Goal: Navigation & Orientation: Find specific page/section

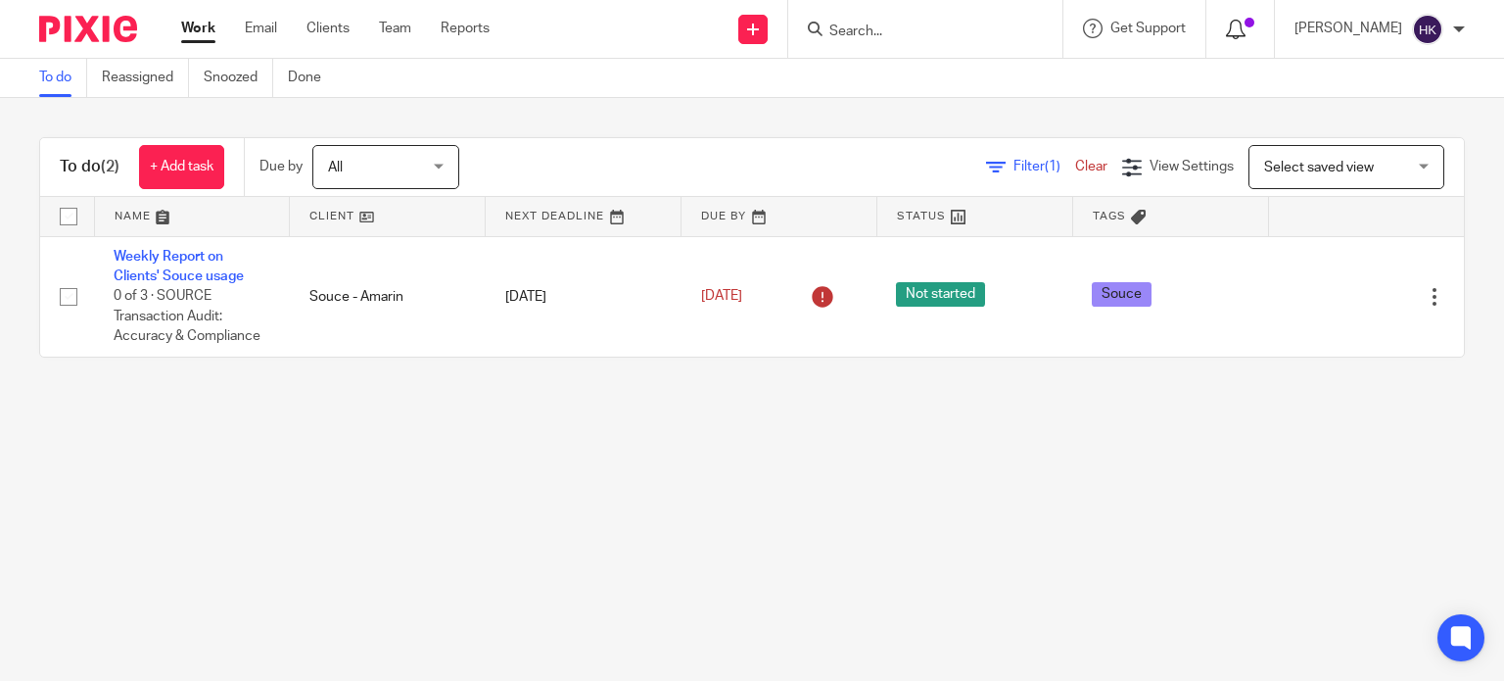
click at [1254, 30] on div at bounding box center [1240, 29] width 28 height 22
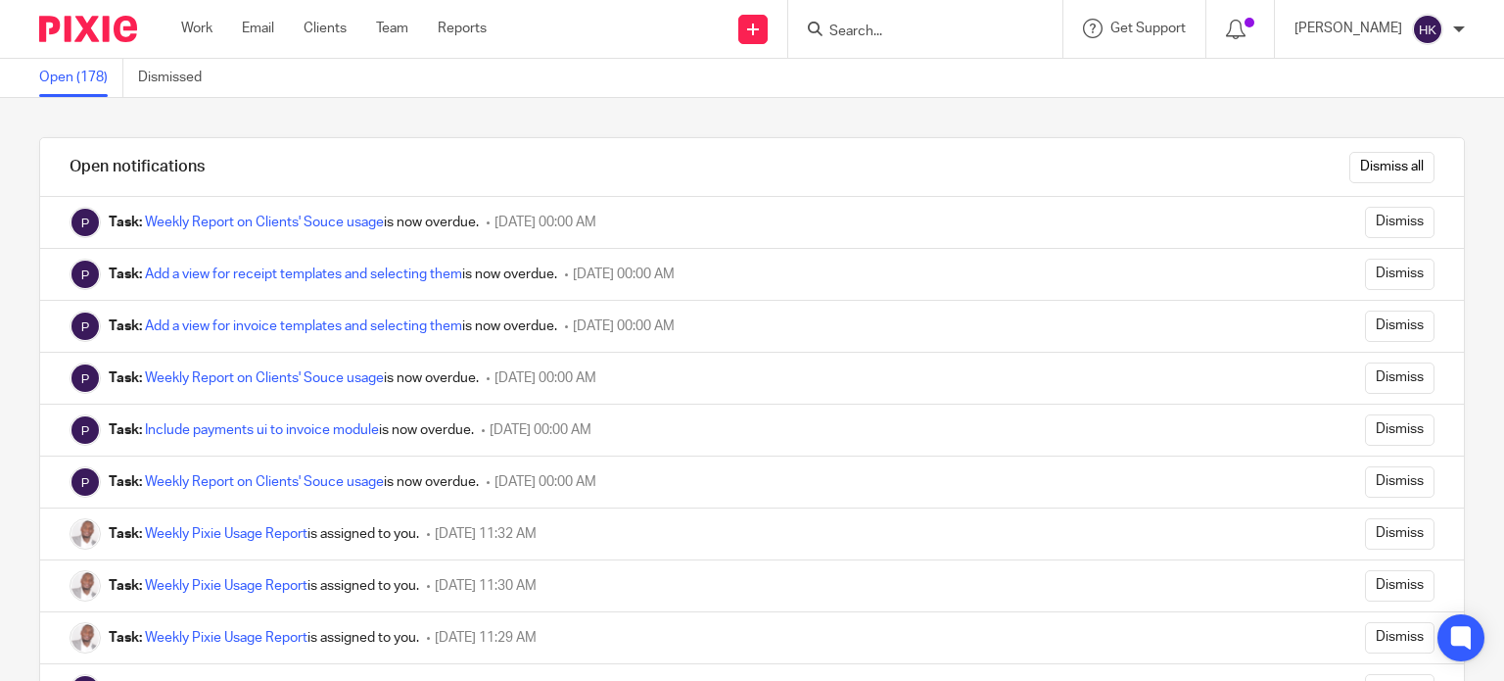
click at [1071, 173] on div "Dismiss all" at bounding box center [859, 167] width 1210 height 58
click at [194, 27] on link "Work" at bounding box center [196, 29] width 31 height 20
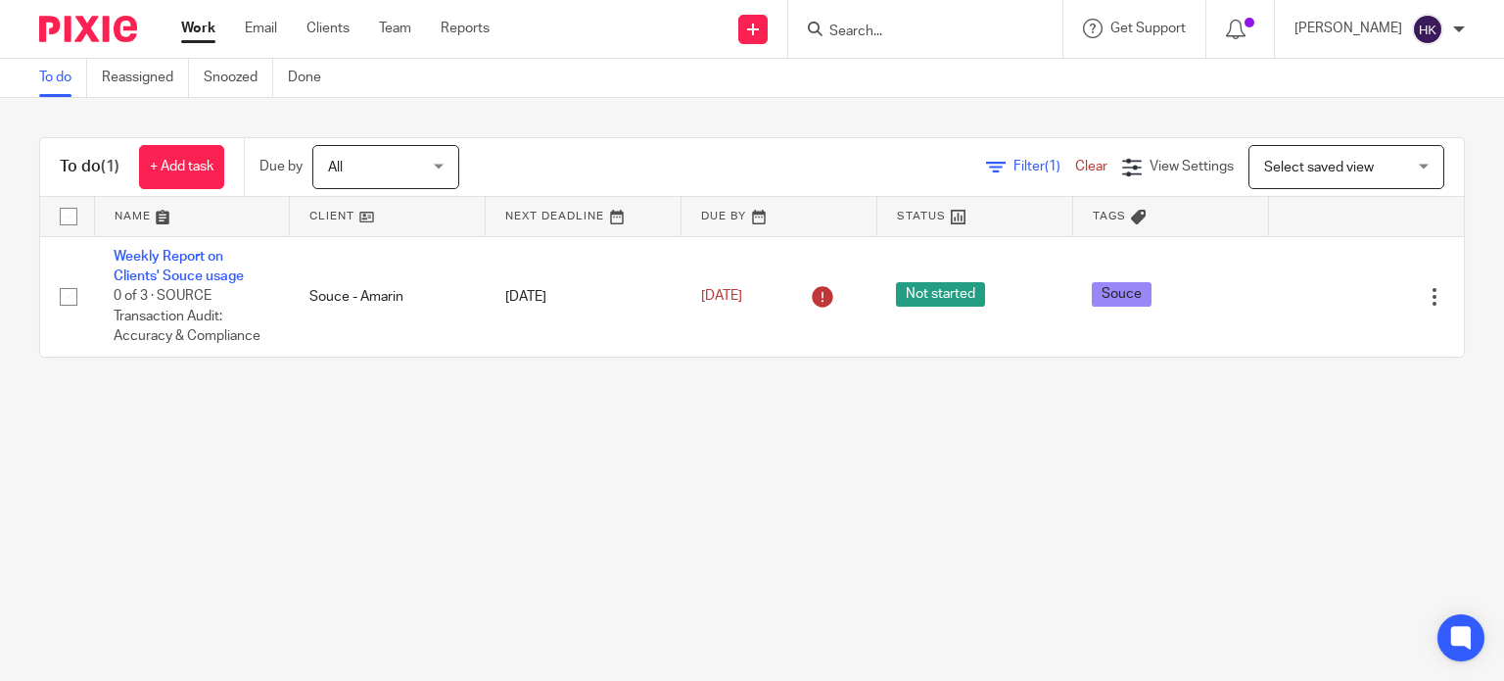
click at [987, 543] on main "To do Reassigned Snoozed Done To do (1) + Add task Due by All All [DATE] [DATE]…" at bounding box center [752, 340] width 1504 height 681
